Goal: Task Accomplishment & Management: Complete application form

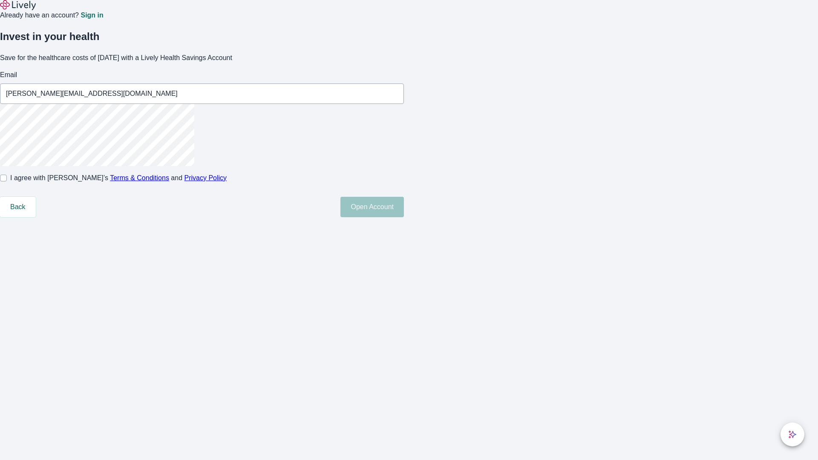
click at [7, 181] on input "I agree with Lively’s Terms & Conditions and Privacy Policy" at bounding box center [3, 178] width 7 height 7
checkbox input "true"
click at [404, 217] on button "Open Account" at bounding box center [371, 207] width 63 height 20
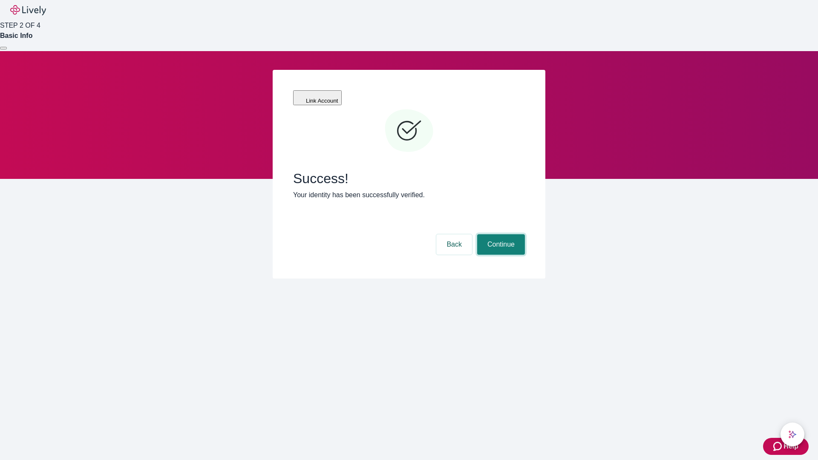
click at [500, 234] on button "Continue" at bounding box center [501, 244] width 48 height 20
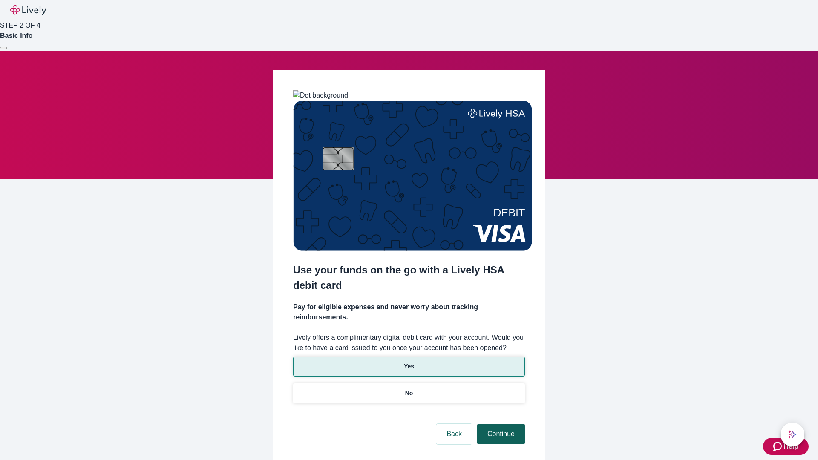
click at [408, 362] on p "Yes" at bounding box center [409, 366] width 10 height 9
click at [500, 424] on button "Continue" at bounding box center [501, 434] width 48 height 20
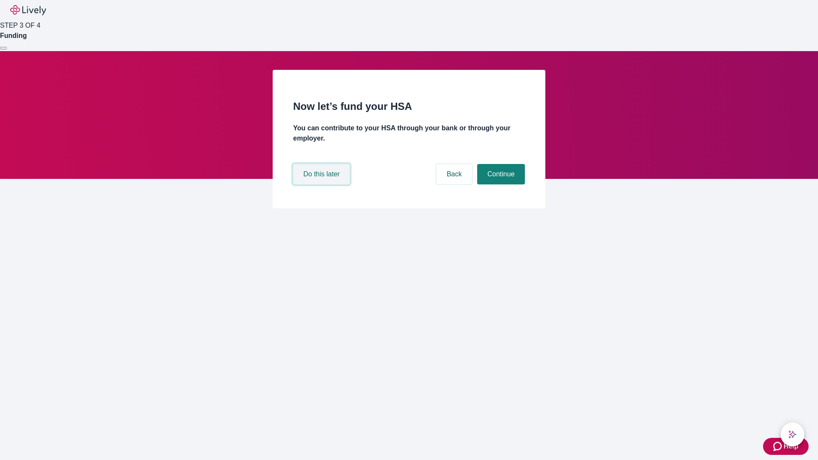
click at [322, 184] on button "Do this later" at bounding box center [321, 174] width 57 height 20
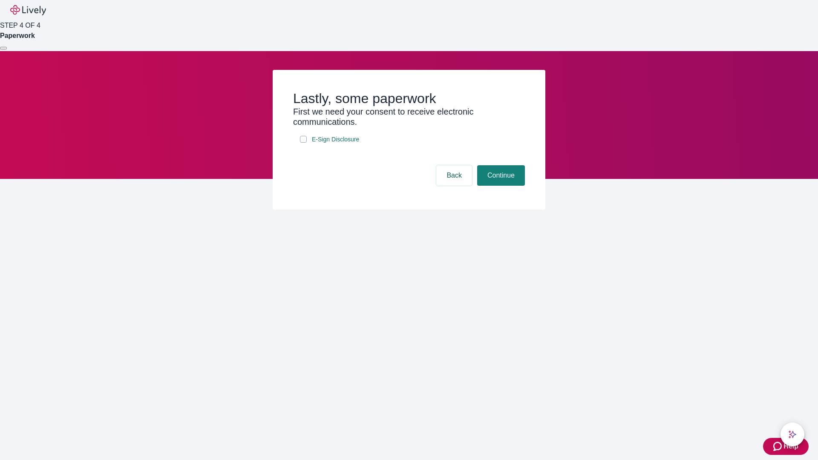
click at [303, 143] on input "E-Sign Disclosure" at bounding box center [303, 139] width 7 height 7
checkbox input "true"
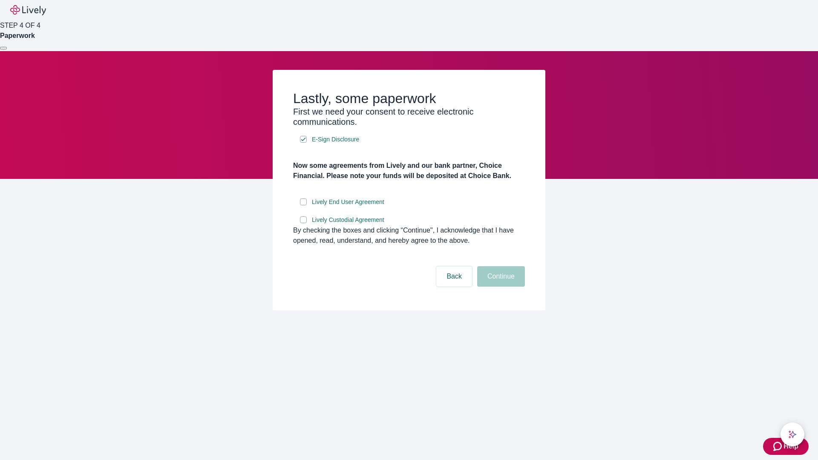
click at [303, 205] on input "Lively End User Agreement" at bounding box center [303, 201] width 7 height 7
checkbox input "true"
click at [303, 223] on input "Lively Custodial Agreement" at bounding box center [303, 219] width 7 height 7
checkbox input "true"
click at [500, 287] on button "Continue" at bounding box center [501, 276] width 48 height 20
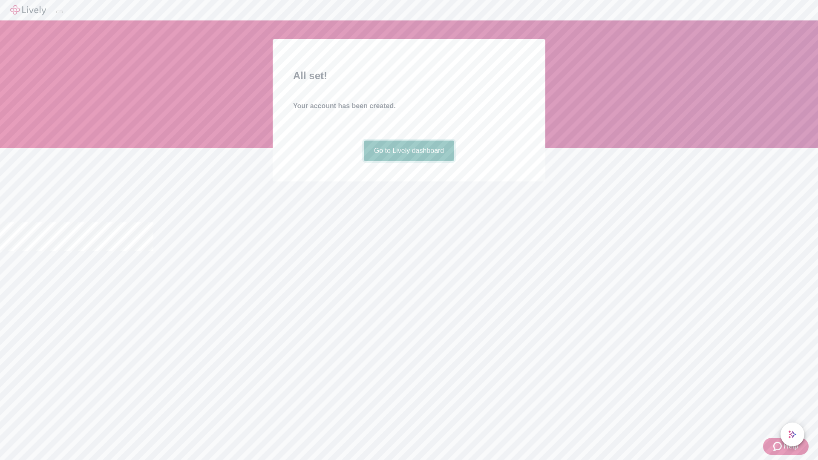
click at [408, 161] on link "Go to Lively dashboard" at bounding box center [409, 151] width 91 height 20
